Goal: Submit feedback/report problem

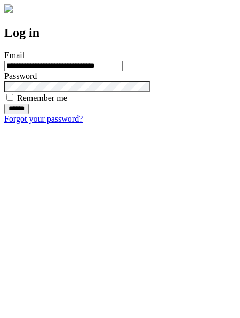
click at [29, 114] on input "******" at bounding box center [16, 108] width 25 height 11
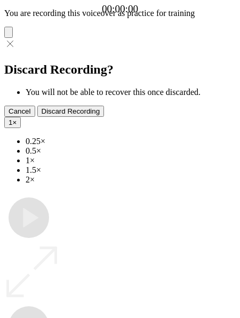
type input "**********"
